Goal: Information Seeking & Learning: Learn about a topic

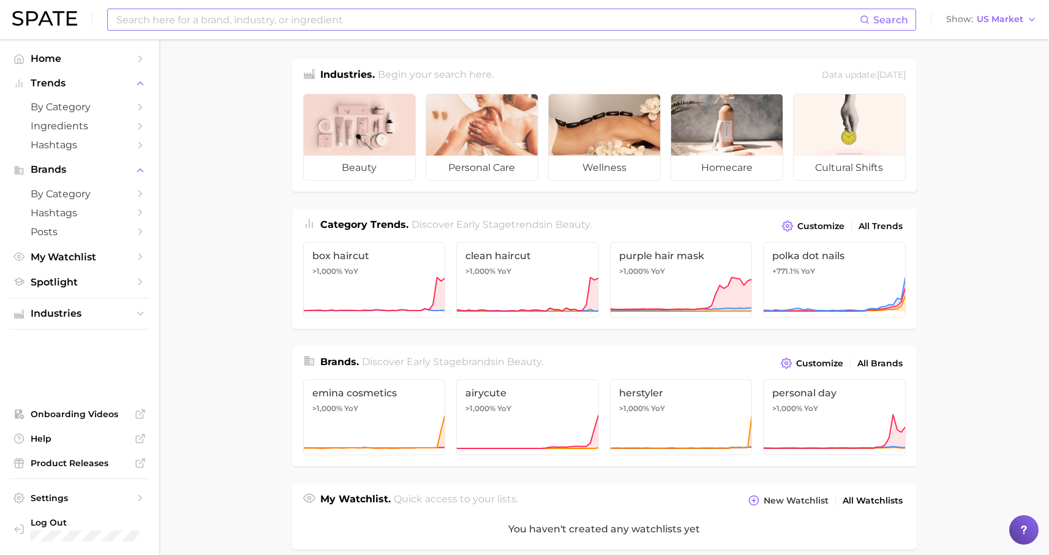
click at [320, 20] on input at bounding box center [487, 19] width 744 height 21
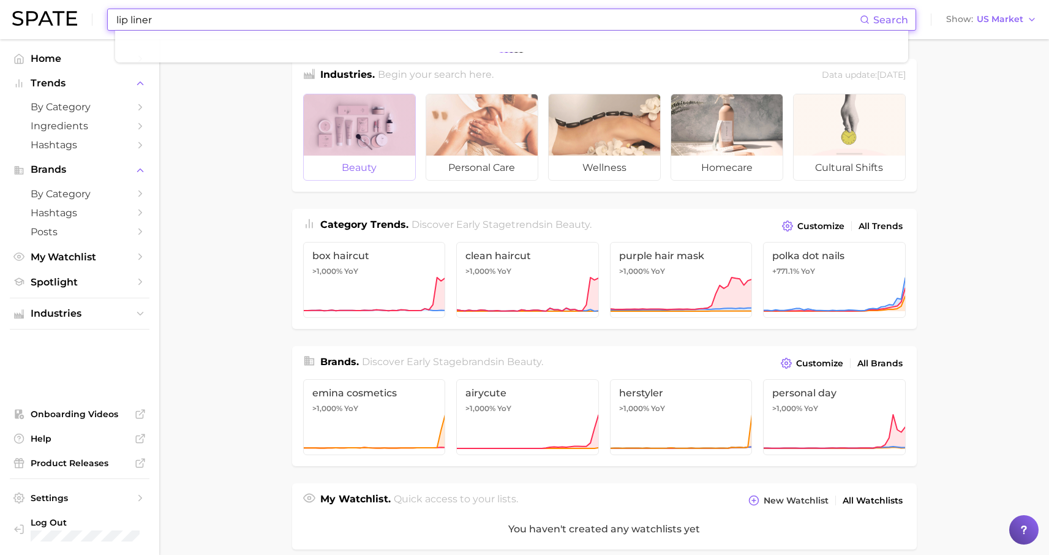
type input "lip liner"
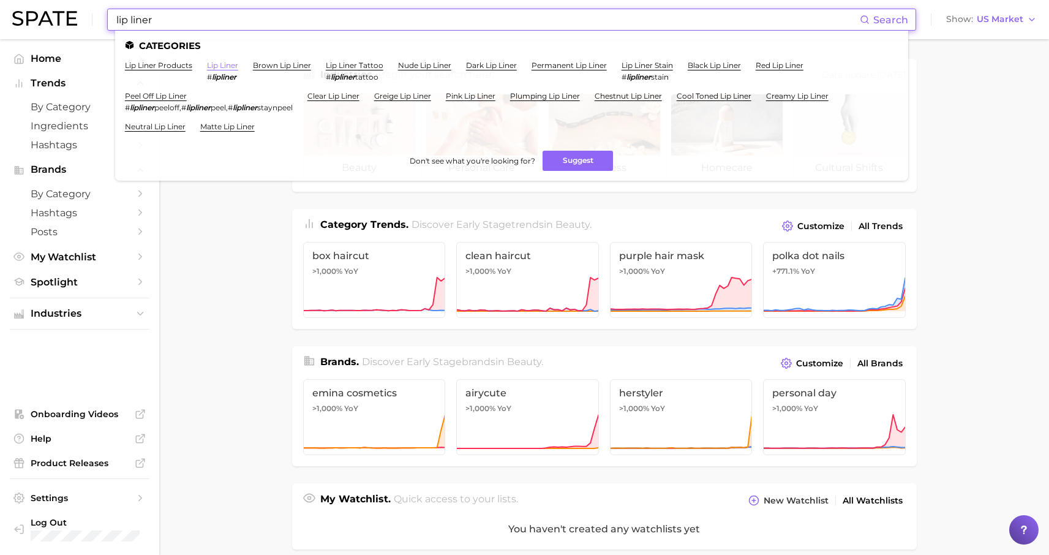
click at [222, 63] on link "lip liner" at bounding box center [222, 65] width 31 height 9
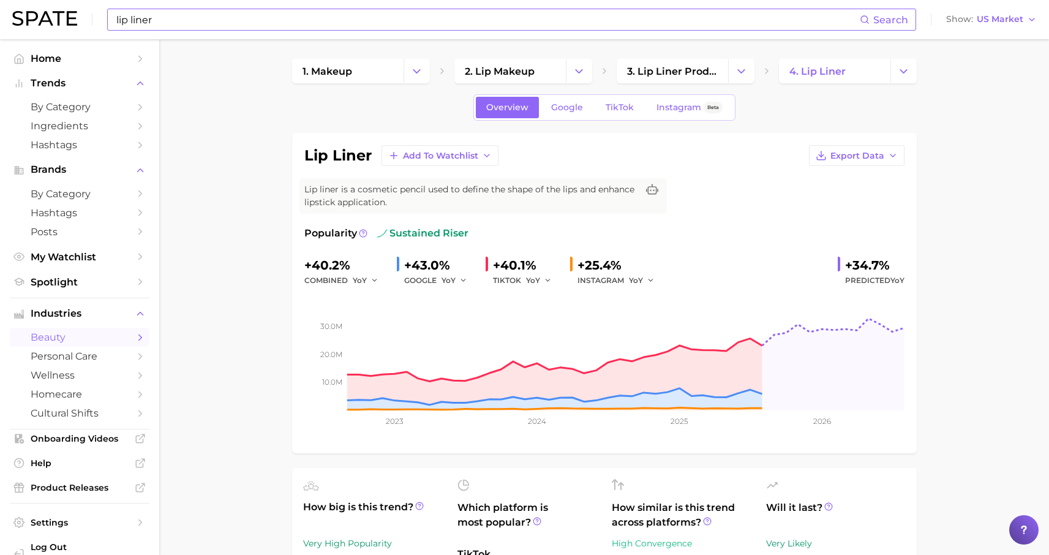
click at [209, 19] on input "lip liner" at bounding box center [487, 19] width 744 height 21
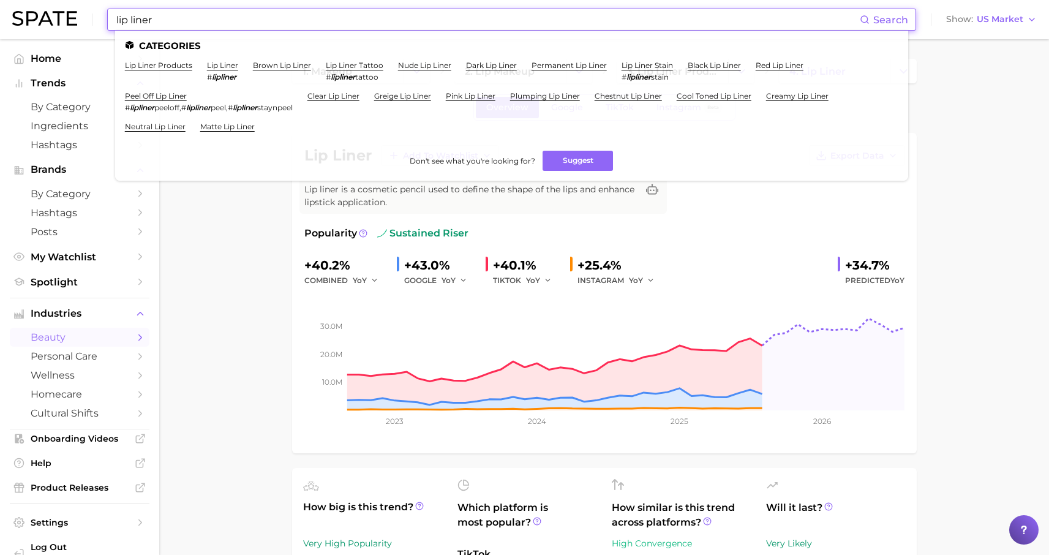
drag, startPoint x: 209, startPoint y: 19, endPoint x: -3, endPoint y: -19, distance: 215.2
click at [0, 0] on html "lip liner Search Categories lip liner products lip liner # lipliner brown lip l…" at bounding box center [524, 277] width 1049 height 555
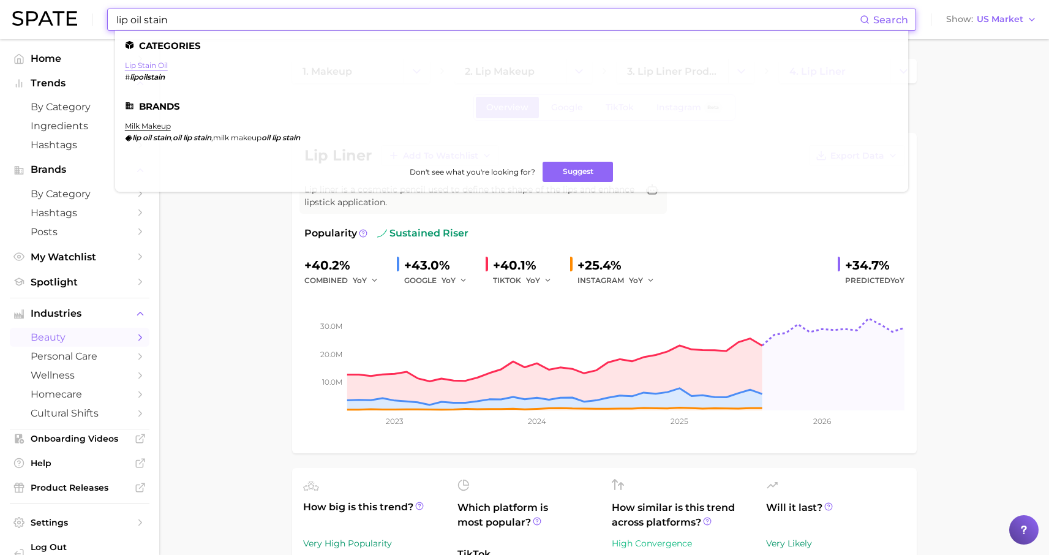
type input "lip oil stain"
click at [159, 66] on link "lip stain oil" at bounding box center [146, 65] width 43 height 9
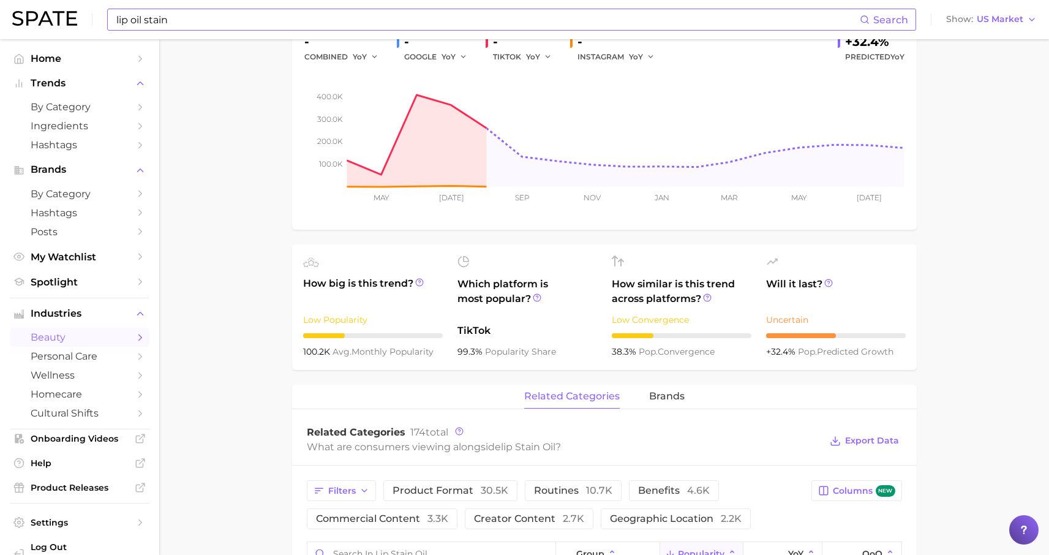
scroll to position [352, 0]
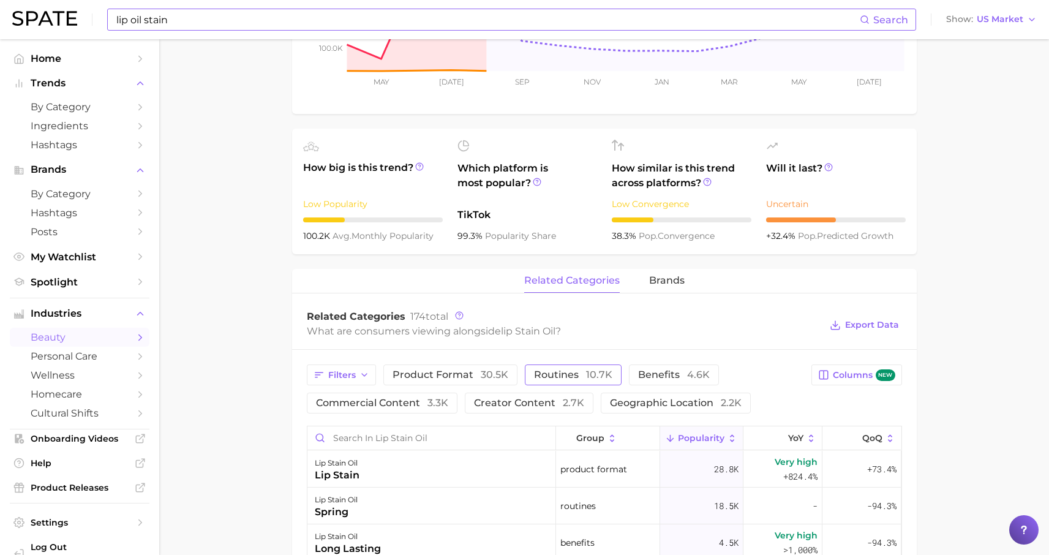
click at [586, 374] on span "10.7k" at bounding box center [599, 375] width 26 height 12
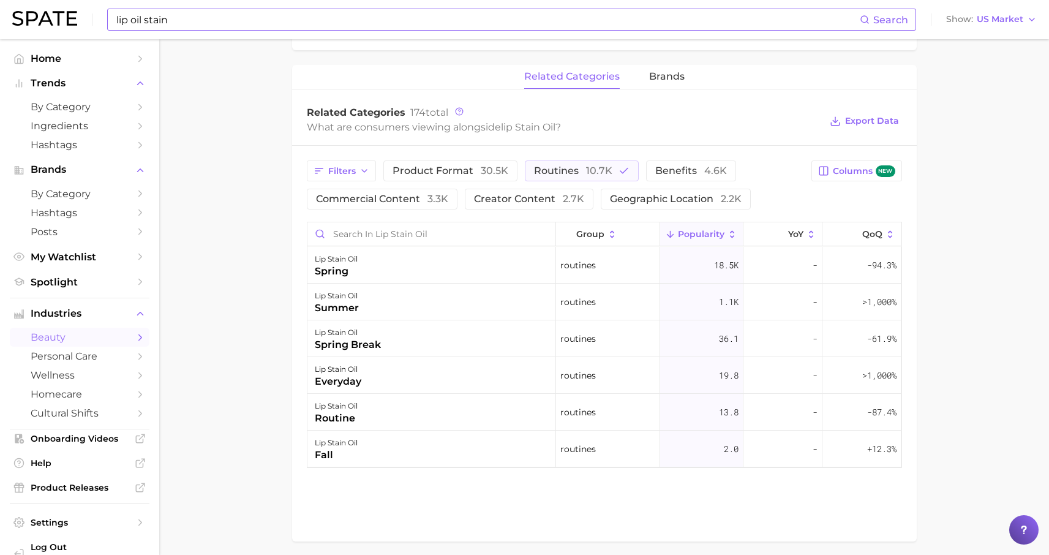
scroll to position [572, 0]
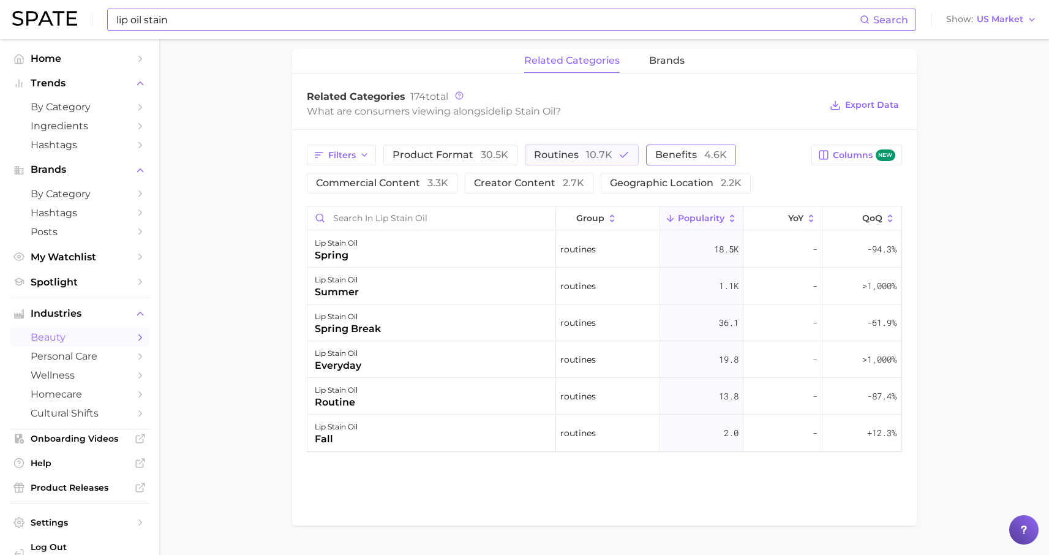
click at [670, 158] on span "benefits 4.6k" at bounding box center [691, 155] width 72 height 10
click at [610, 161] on button "routines 10.7k" at bounding box center [582, 154] width 114 height 21
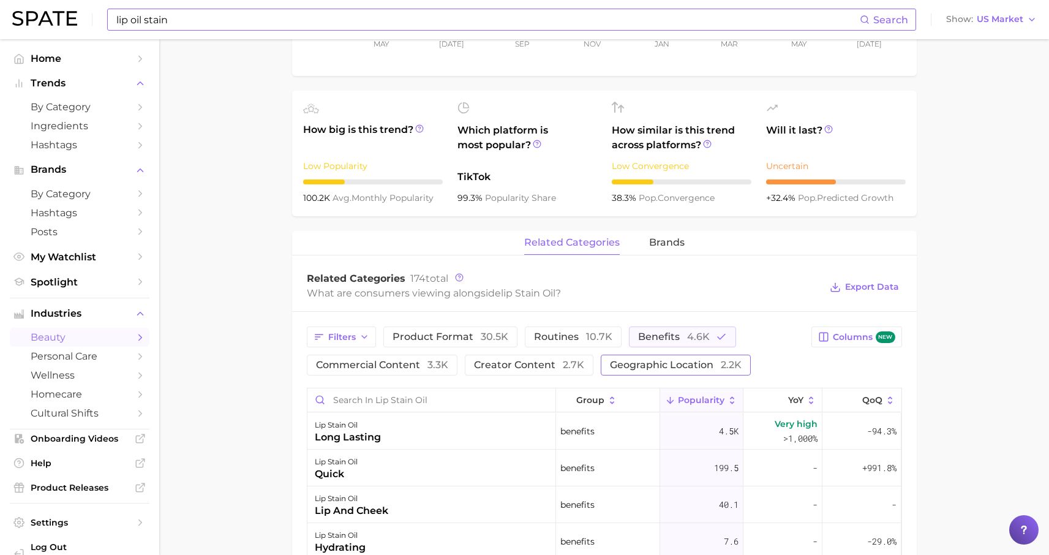
scroll to position [391, 0]
click at [522, 366] on span "creator content 2.7k" at bounding box center [529, 364] width 110 height 10
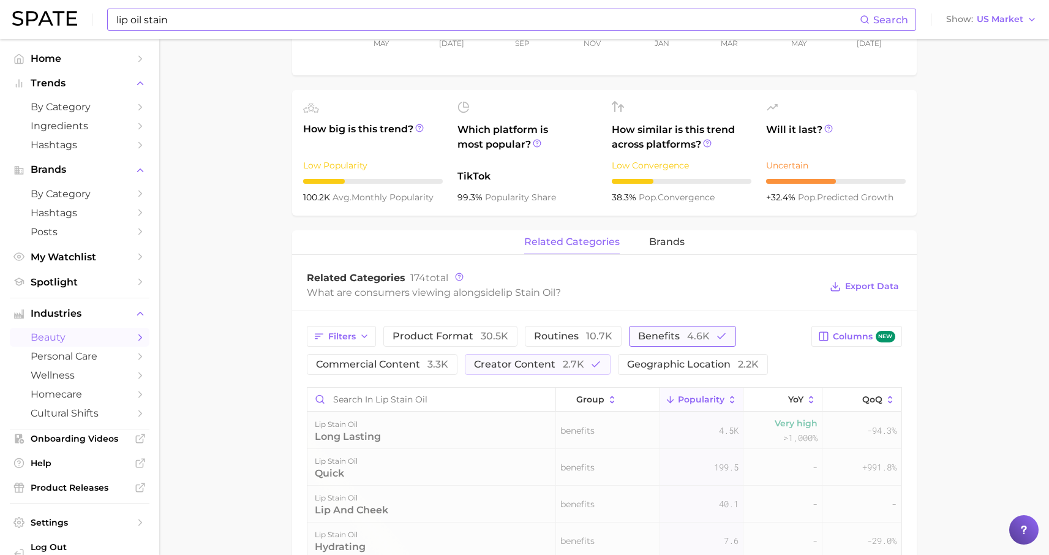
click at [680, 340] on span "benefits 4.6k" at bounding box center [674, 336] width 72 height 10
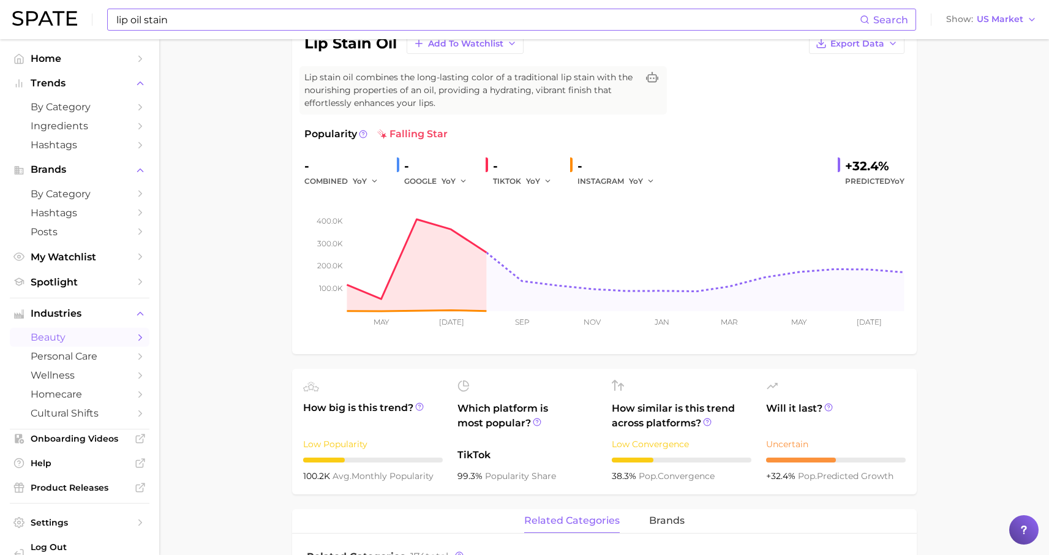
scroll to position [0, 0]
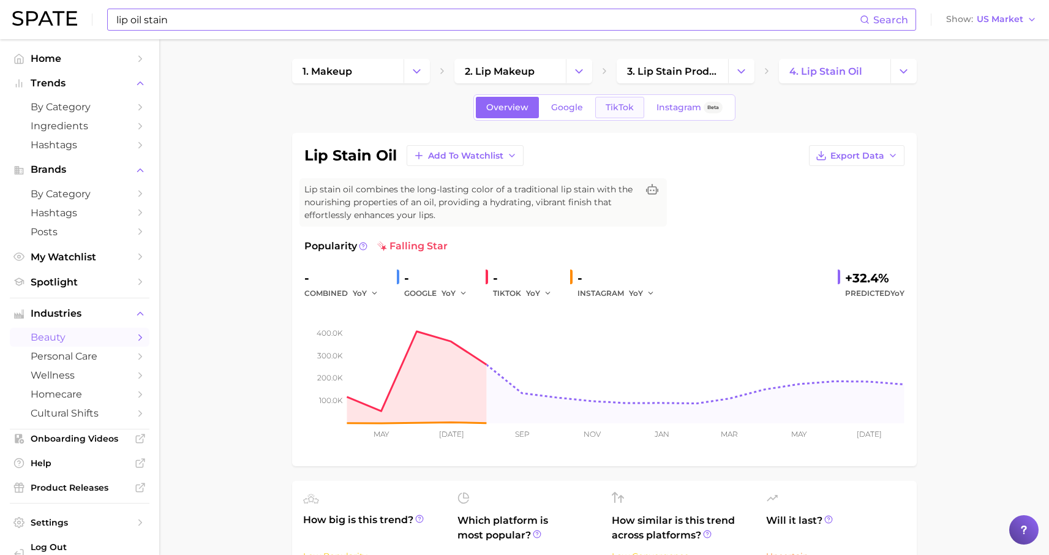
click at [622, 111] on span "TikTok" at bounding box center [619, 107] width 28 height 10
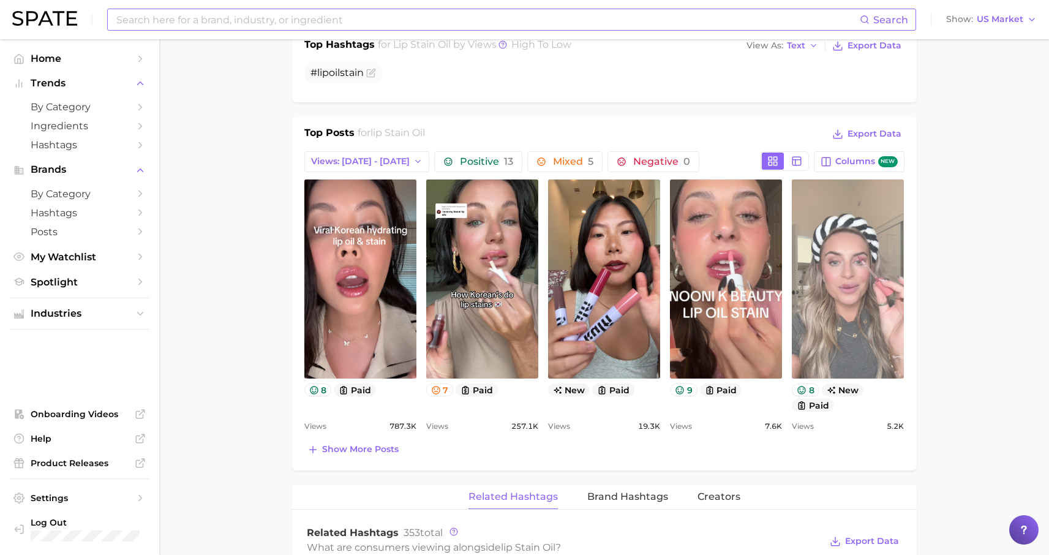
scroll to position [519, 0]
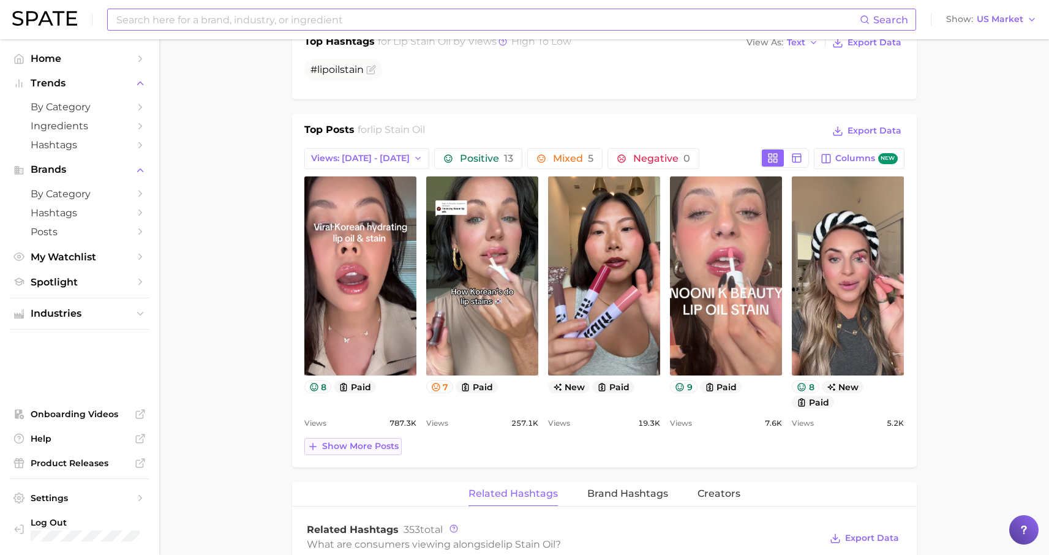
click at [350, 447] on span "Show more posts" at bounding box center [360, 446] width 77 height 10
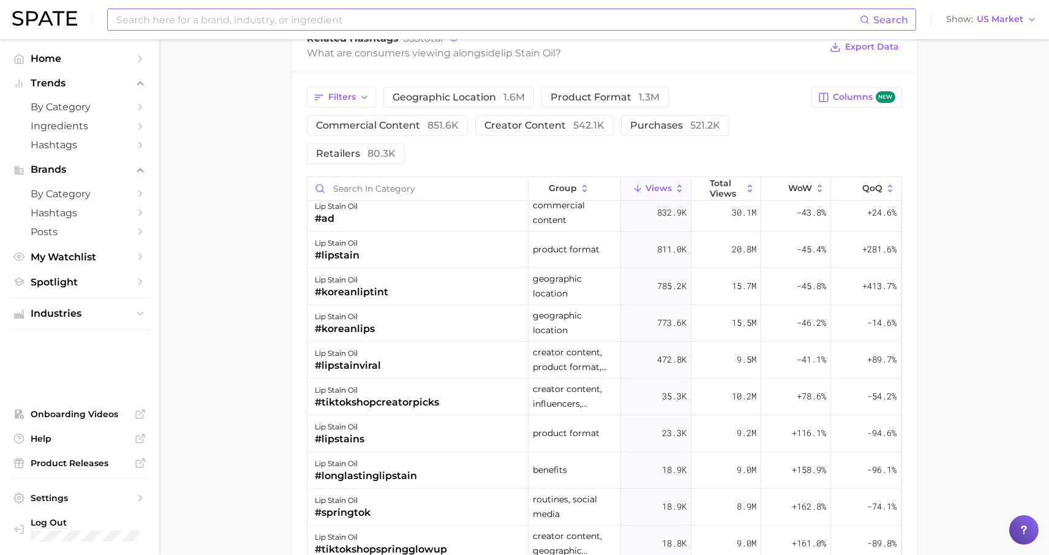
scroll to position [0, 0]
